Goal: Transaction & Acquisition: Subscribe to service/newsletter

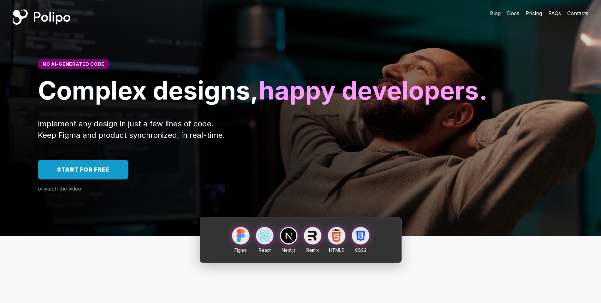
click at [105, 173] on span "Start for free" at bounding box center [83, 169] width 53 height 7
click at [296, 244] on div at bounding box center [289, 236] width 18 height 18
click at [288, 243] on div at bounding box center [288, 235] width 15 height 15
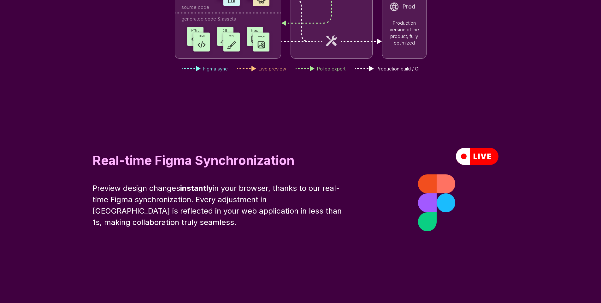
scroll to position [1856, 0]
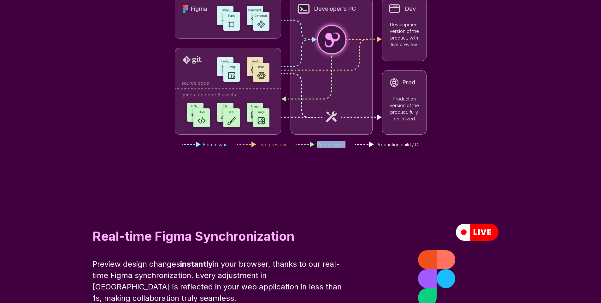
drag, startPoint x: 316, startPoint y: 176, endPoint x: 360, endPoint y: 184, distance: 44.9
click at [360, 152] on div "Figma sync Live preview Polipo export Production build / CI" at bounding box center [301, 144] width 252 height 15
click at [481, 41] on div "Frame Frame Component Component Figma HTML HTML CSS CSS Image Image Config Conf…" at bounding box center [300, 74] width 601 height 180
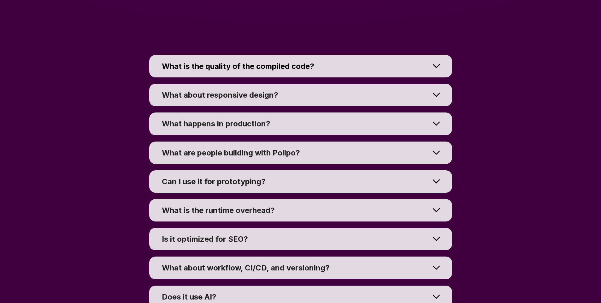
scroll to position [4321, 0]
